Goal: Information Seeking & Learning: Learn about a topic

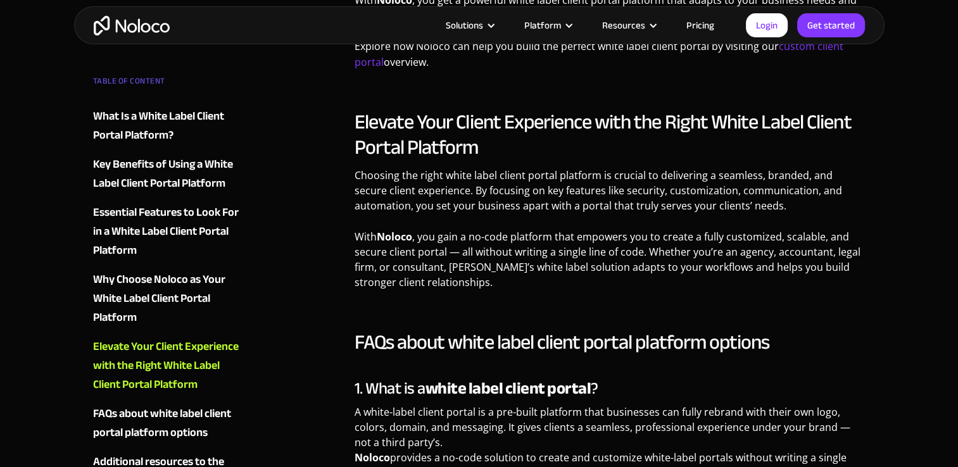
scroll to position [2785, 0]
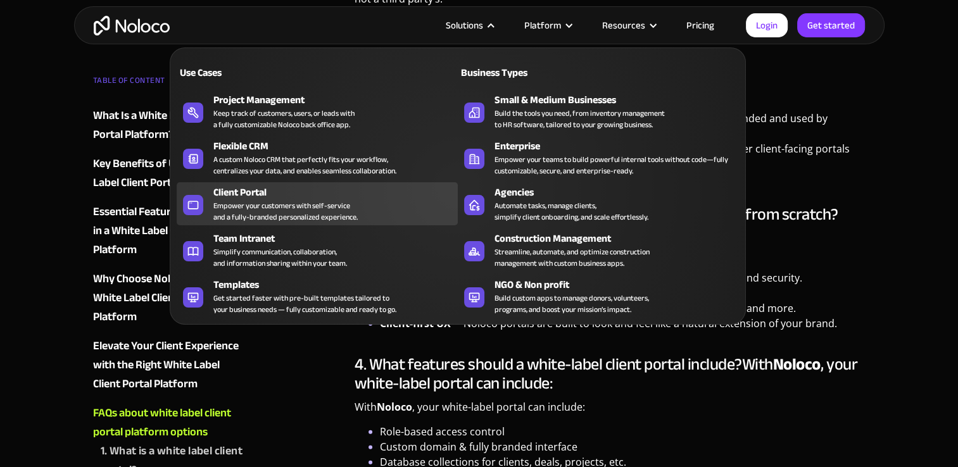
click at [265, 194] on div "Client Portal" at bounding box center [338, 192] width 250 height 15
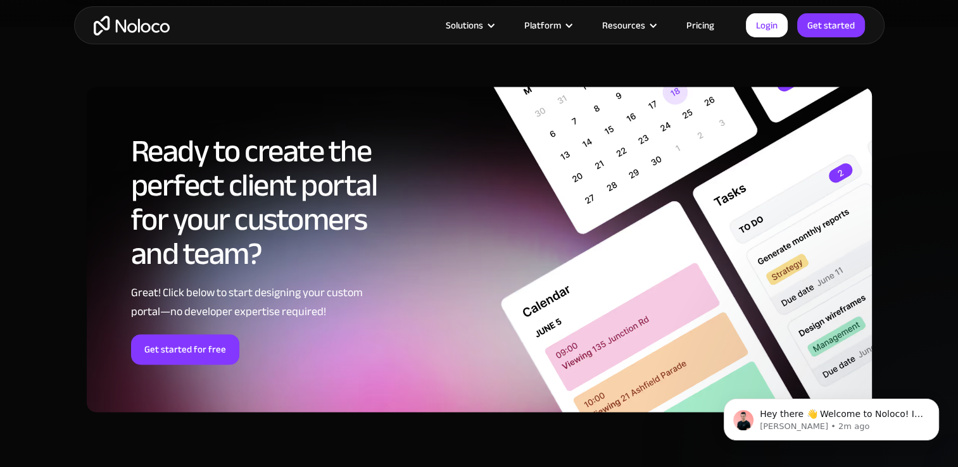
scroll to position [6541, 0]
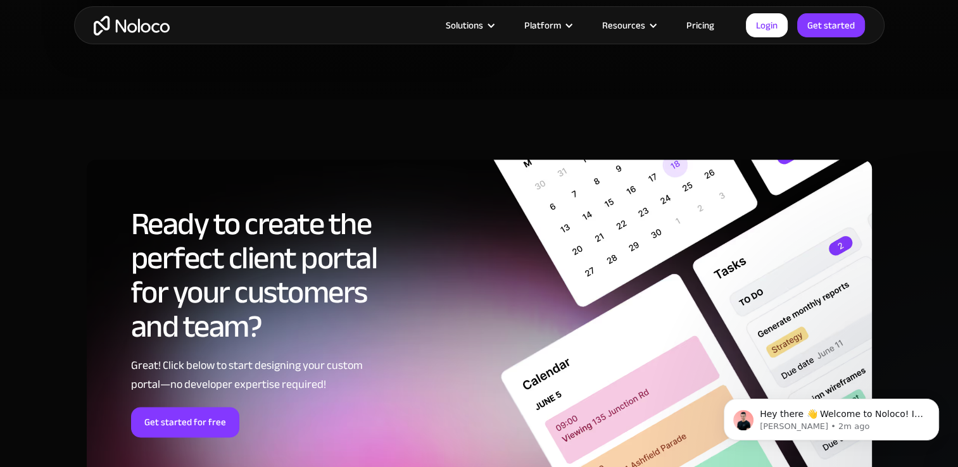
click at [701, 25] on link "Pricing" at bounding box center [699, 25] width 59 height 16
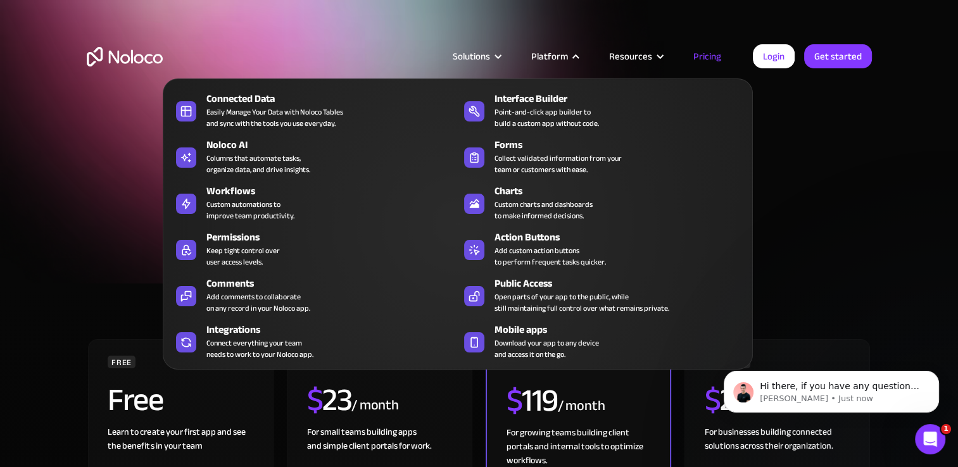
click at [565, 53] on div "Platform" at bounding box center [549, 56] width 37 height 16
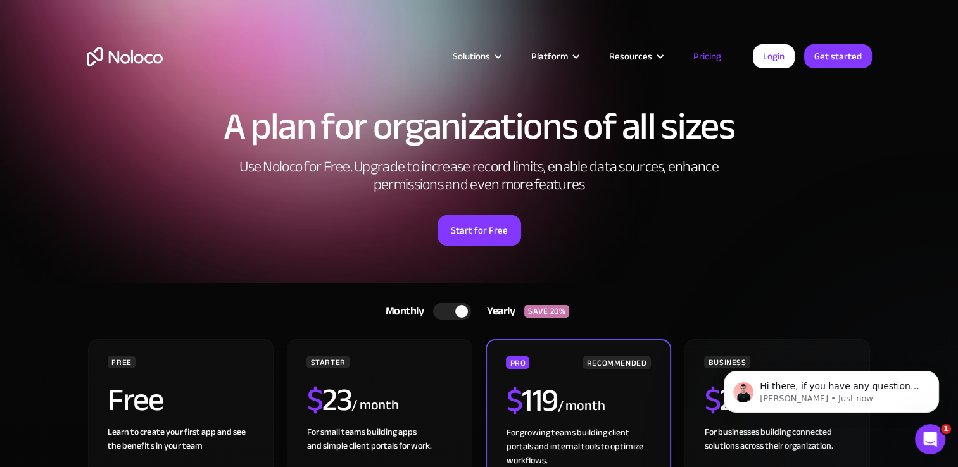
click at [565, 53] on div "Platform" at bounding box center [549, 56] width 37 height 16
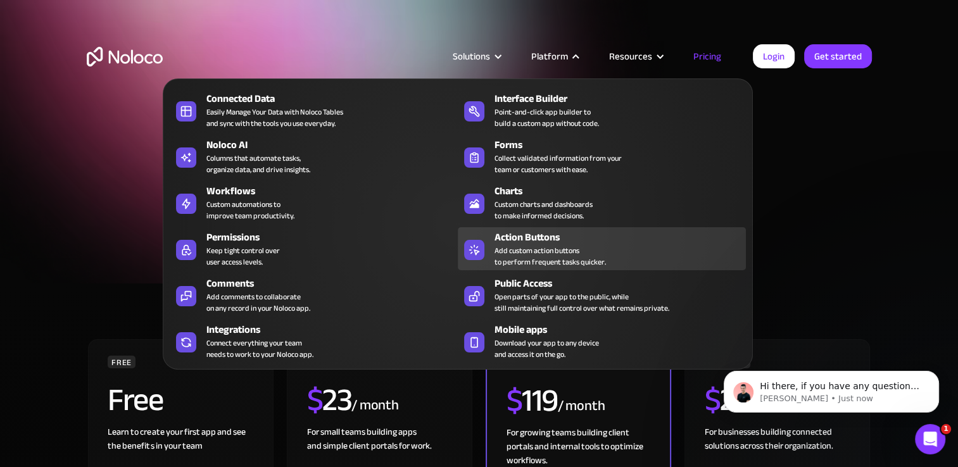
click at [539, 249] on div "Add custom action buttons to perform frequent tasks quicker." at bounding box center [549, 256] width 111 height 23
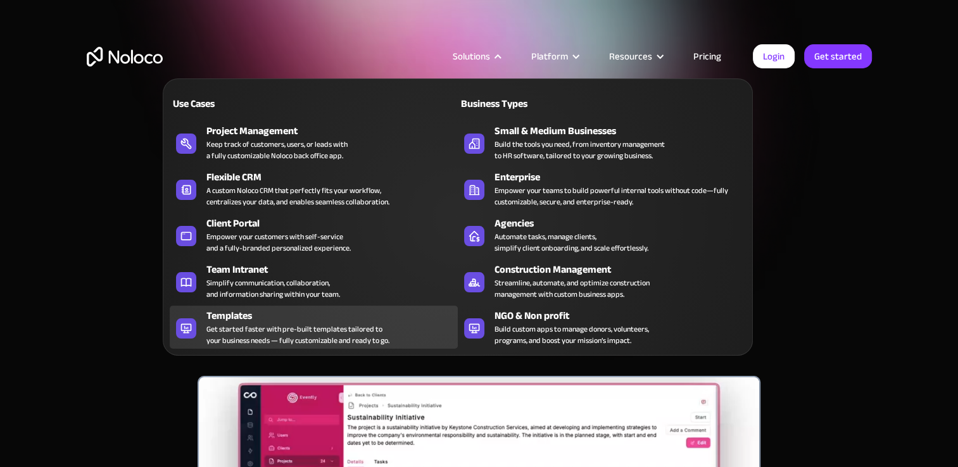
click at [261, 335] on div "Get started faster with pre-built templates tailored to your business needs — f…" at bounding box center [297, 334] width 183 height 23
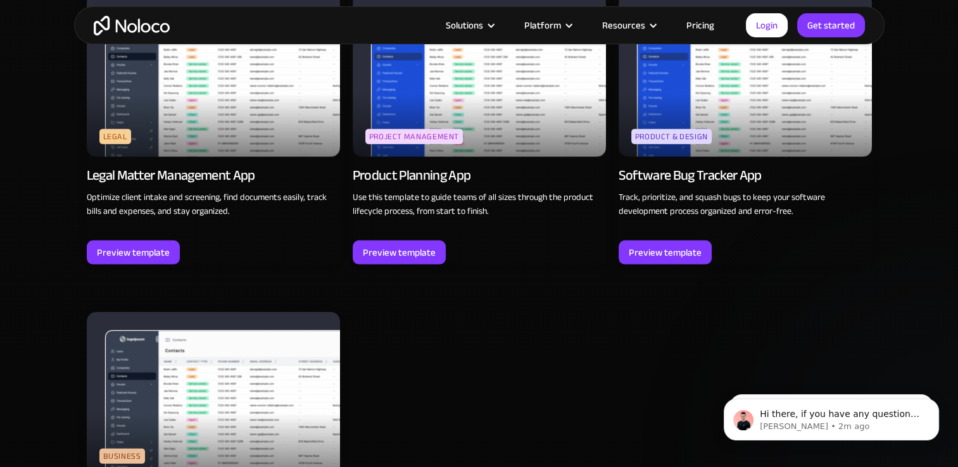
scroll to position [3519, 0]
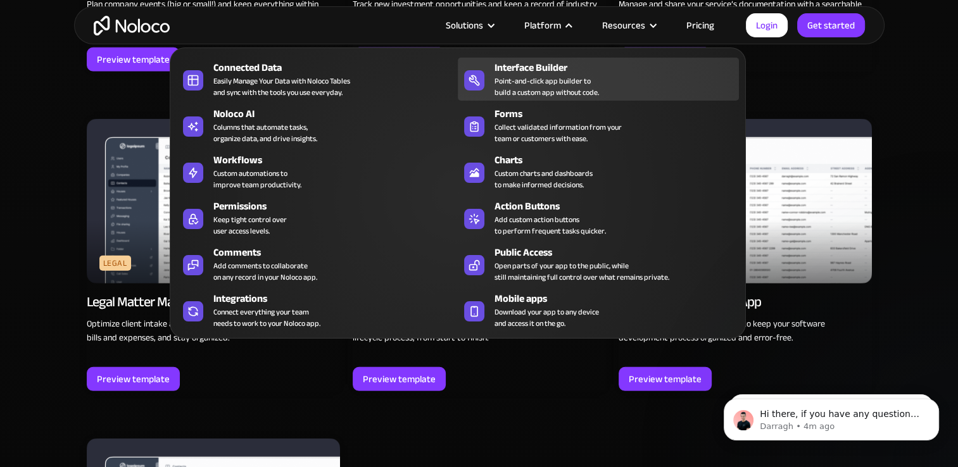
click at [530, 72] on div "Interface Builder" at bounding box center [619, 67] width 250 height 15
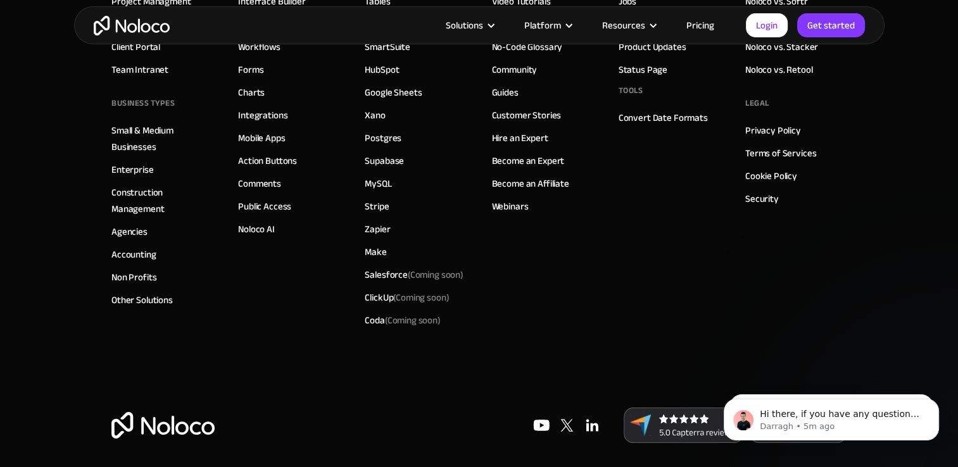
scroll to position [4529, 0]
